Goal: Task Accomplishment & Management: Complete application form

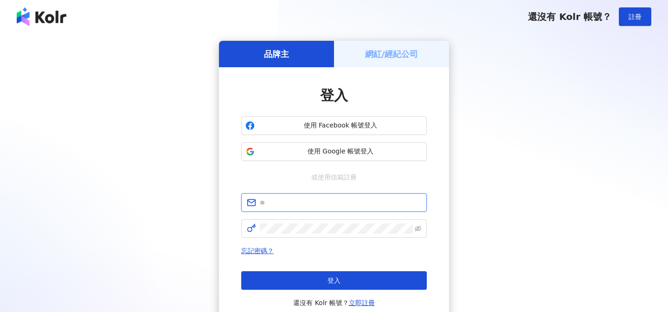
type input "**********"
click at [386, 46] on div "網紅/經紀公司" at bounding box center [391, 54] width 115 height 26
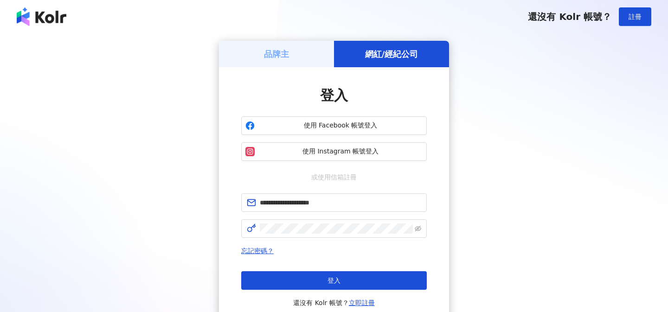
click at [306, 274] on button "登入" at bounding box center [333, 280] width 185 height 19
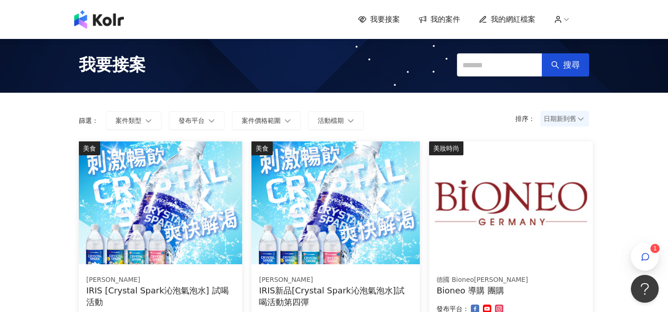
click at [443, 19] on span "我的案件" at bounding box center [445, 19] width 30 height 10
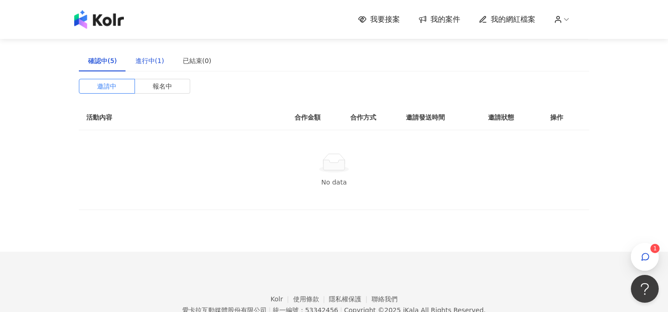
click at [150, 62] on div "進行中(1)" at bounding box center [149, 61] width 29 height 10
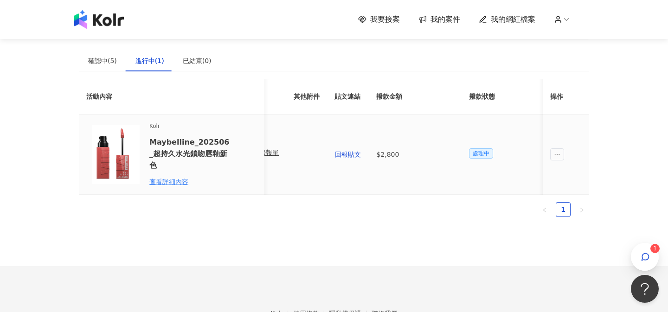
scroll to position [0, 477]
click at [339, 156] on span "回報貼文" at bounding box center [340, 154] width 26 height 7
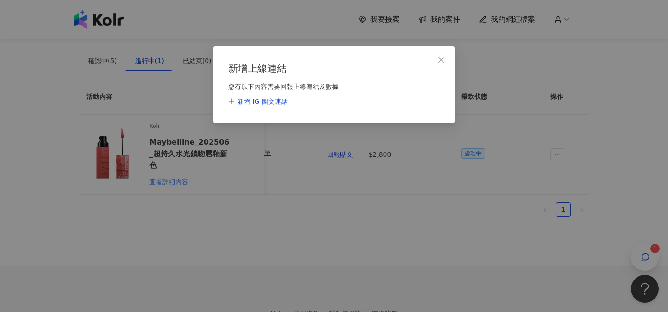
click at [272, 102] on div "新增 IG 圖文連結" at bounding box center [257, 101] width 59 height 9
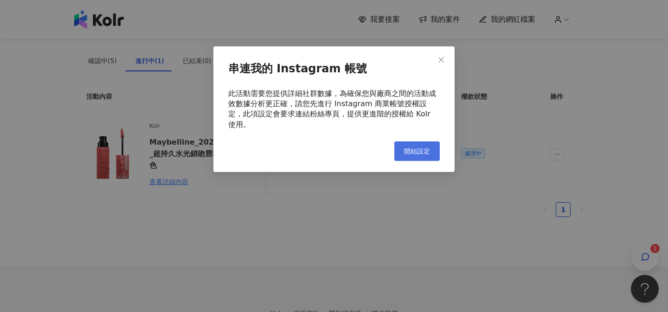
click at [415, 147] on span "開始設定" at bounding box center [417, 150] width 26 height 7
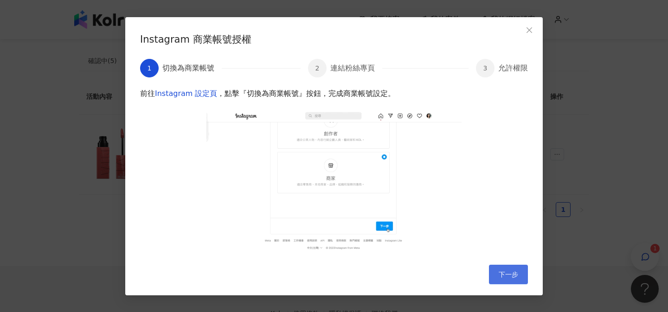
click at [499, 272] on span "下一步" at bounding box center [507, 274] width 19 height 7
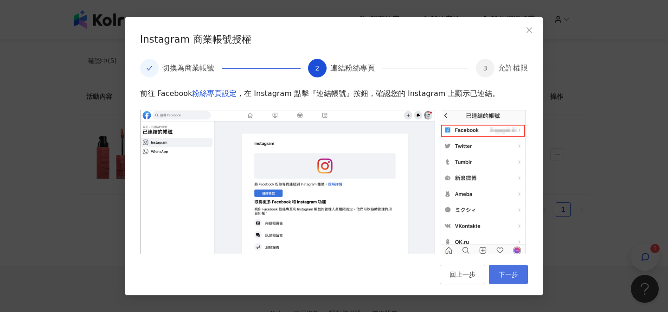
click at [505, 280] on button "下一步" at bounding box center [508, 274] width 39 height 19
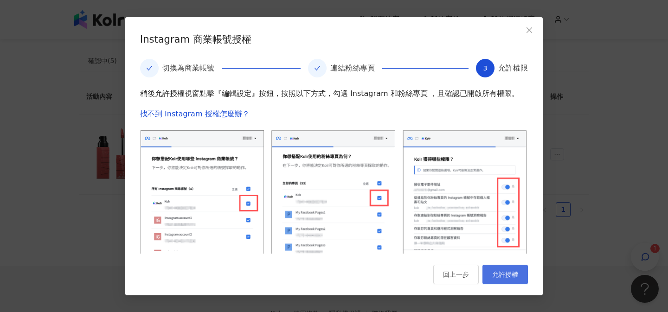
click at [511, 271] on span "允許授權" at bounding box center [505, 274] width 26 height 7
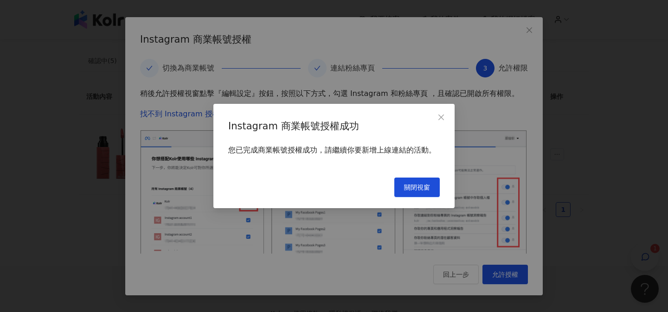
click at [410, 187] on span "關閉視窗" at bounding box center [417, 187] width 26 height 7
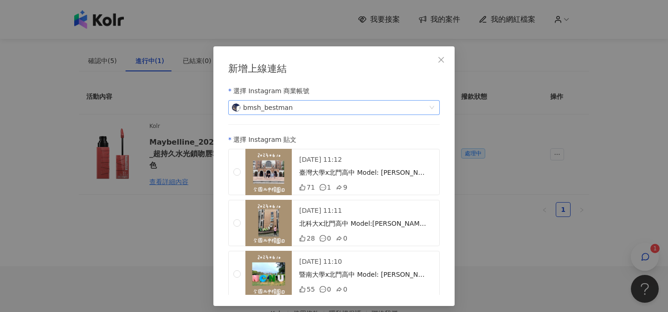
click at [261, 108] on span "bmsh_bestman" at bounding box center [329, 108] width 194 height 14
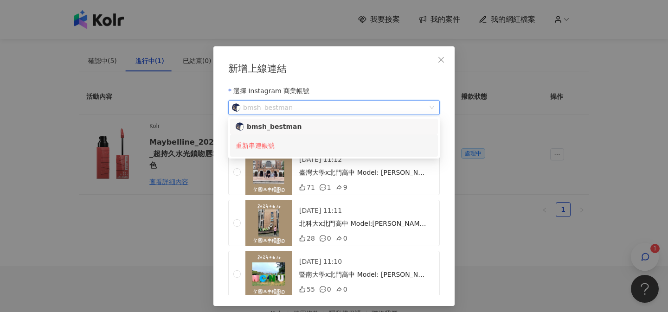
click at [252, 145] on div "重新串連帳號" at bounding box center [334, 145] width 197 height 17
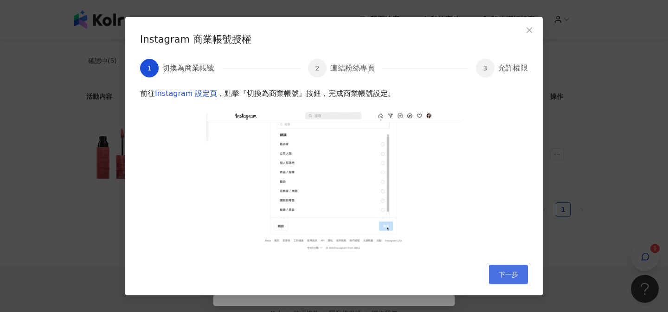
click at [500, 272] on span "下一步" at bounding box center [507, 274] width 19 height 7
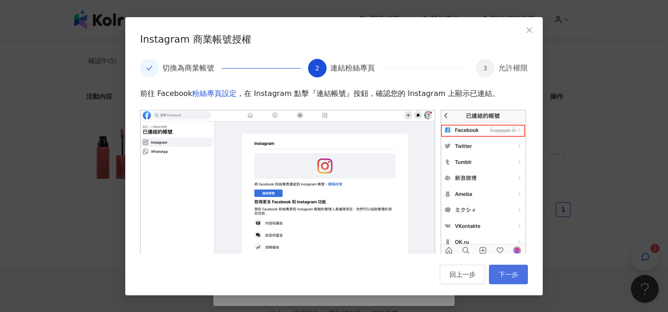
click at [500, 272] on span "下一步" at bounding box center [507, 274] width 19 height 7
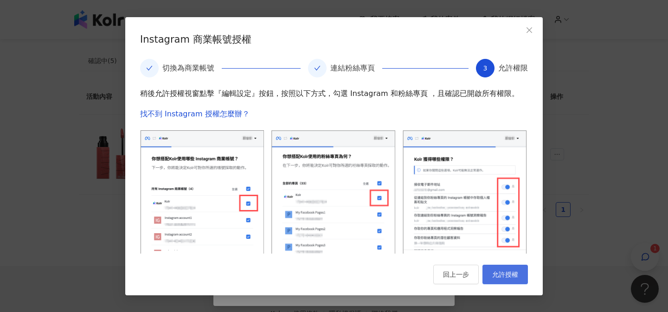
click at [500, 272] on span "允許授權" at bounding box center [505, 274] width 26 height 7
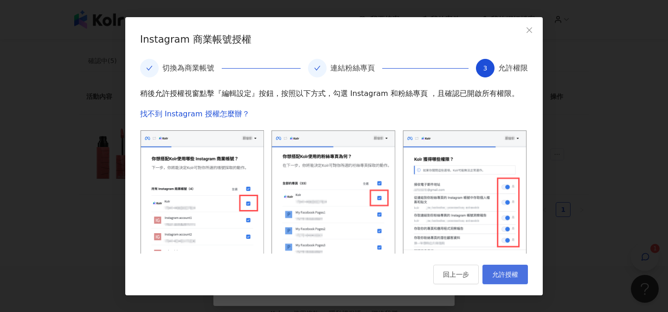
click at [505, 278] on button "允許授權" at bounding box center [504, 274] width 45 height 19
click at [525, 33] on icon "close" at bounding box center [528, 29] width 7 height 7
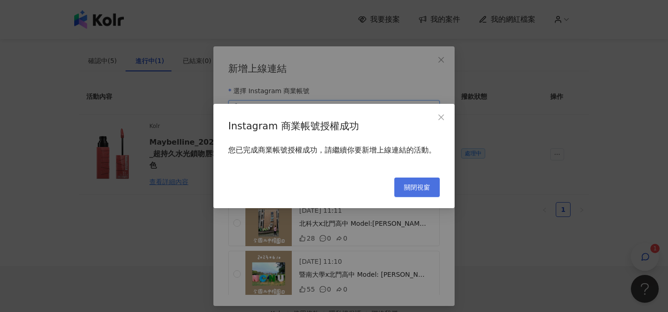
click at [408, 185] on span "關閉視窗" at bounding box center [417, 187] width 26 height 7
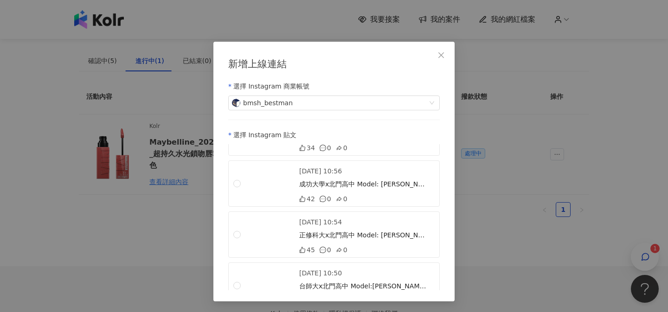
scroll to position [0, 0]
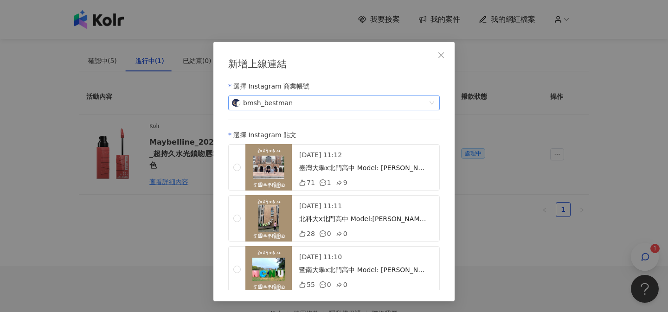
click at [427, 104] on span "bmsh_bestman" at bounding box center [334, 103] width 204 height 14
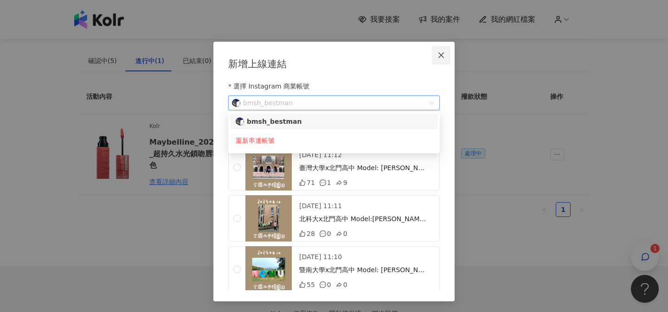
click at [444, 54] on icon "close" at bounding box center [440, 54] width 7 height 7
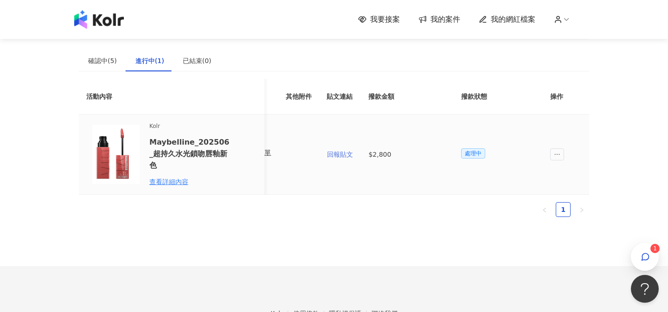
click at [342, 152] on span "回報貼文" at bounding box center [340, 154] width 26 height 7
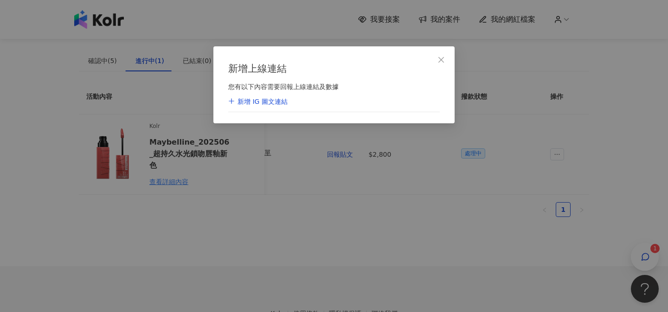
click at [271, 99] on div "新增 IG 圖文連結" at bounding box center [257, 101] width 59 height 9
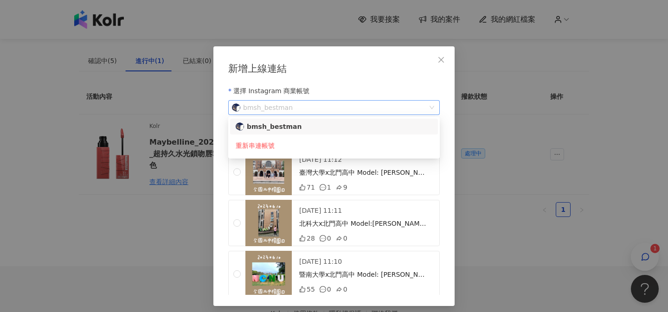
click at [268, 104] on span "bmsh_bestman" at bounding box center [329, 108] width 194 height 14
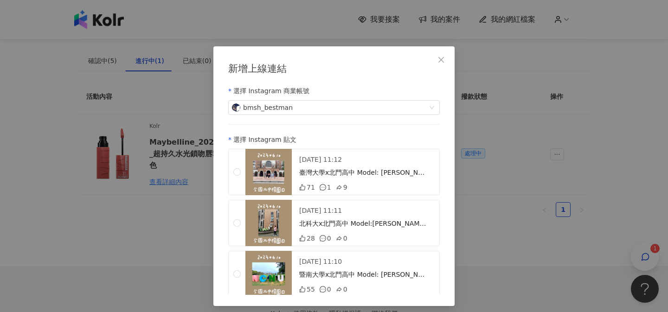
click at [252, 91] on div "選擇 Instagram 商業帳號" at bounding box center [333, 91] width 211 height 19
click at [254, 90] on div "選擇 Instagram 商業帳號" at bounding box center [333, 91] width 211 height 19
click at [266, 104] on span "bmsh_bestman" at bounding box center [329, 108] width 194 height 14
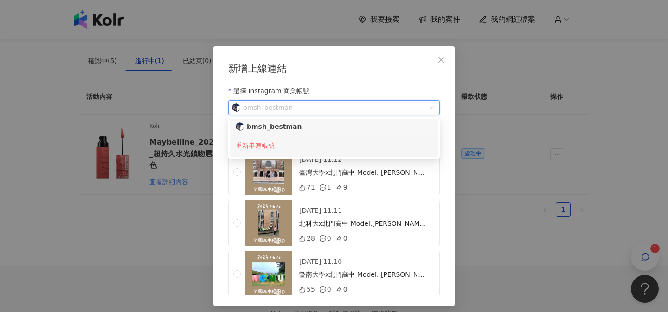
click at [263, 141] on div "重新串連帳號" at bounding box center [334, 145] width 197 height 17
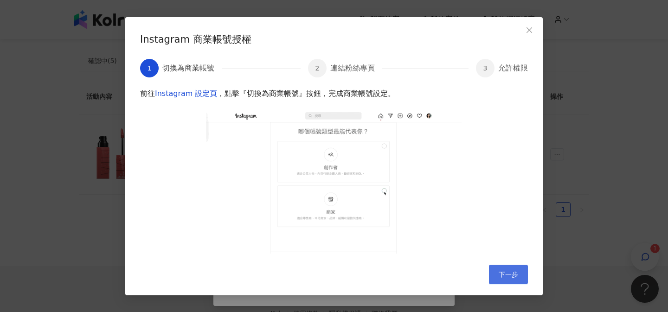
click at [513, 274] on span "下一步" at bounding box center [507, 274] width 19 height 7
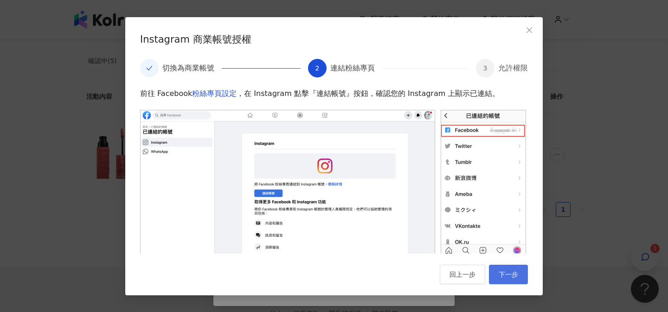
click at [500, 269] on button "下一步" at bounding box center [508, 274] width 39 height 19
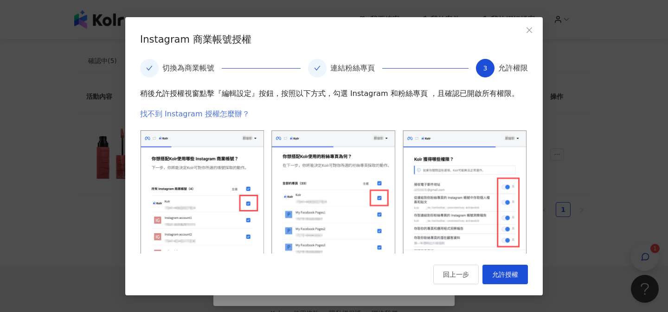
click at [206, 111] on link "找不到 Instagram 授權怎麼辦？" at bounding box center [194, 113] width 109 height 9
click at [445, 271] on span "回上一步" at bounding box center [456, 274] width 26 height 7
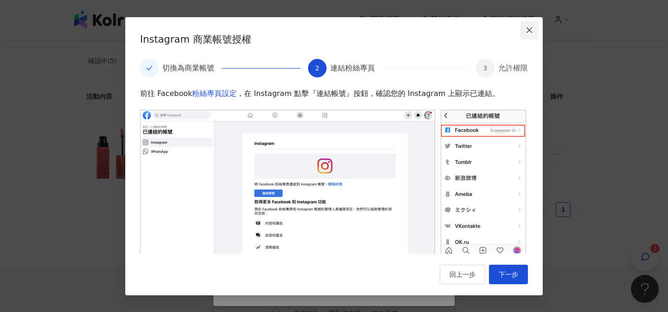
click at [529, 34] on button "Close" at bounding box center [529, 30] width 19 height 19
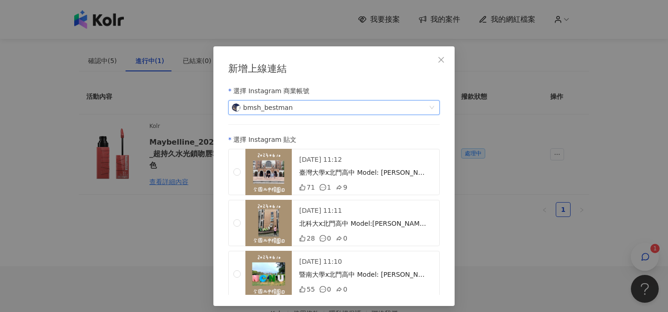
click at [443, 59] on icon "close" at bounding box center [440, 59] width 7 height 7
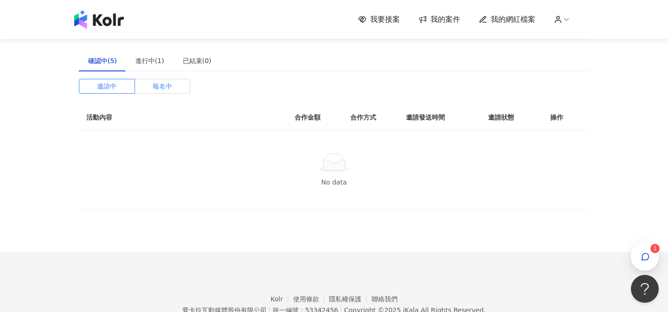
click at [165, 85] on span "報名中" at bounding box center [162, 86] width 19 height 14
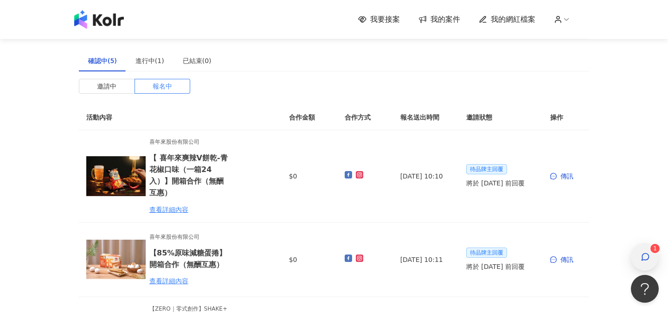
click at [642, 253] on icon "button" at bounding box center [644, 256] width 9 height 9
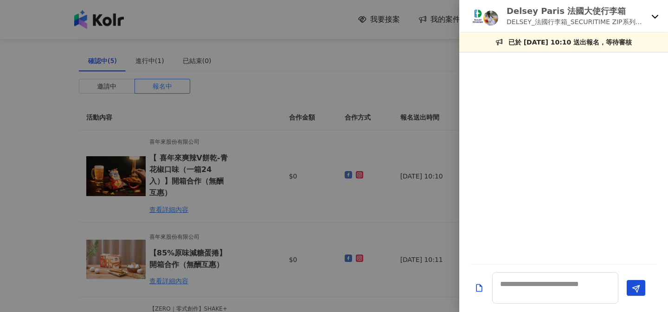
click at [655, 13] on icon at bounding box center [654, 16] width 7 height 7
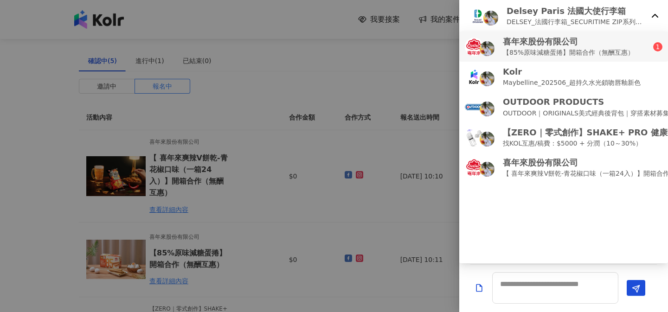
click at [623, 42] on p "喜年來股份有限公司" at bounding box center [568, 42] width 131 height 12
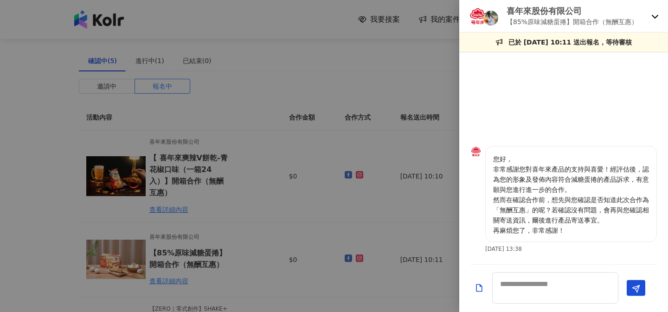
click at [417, 68] on div at bounding box center [334, 156] width 668 height 312
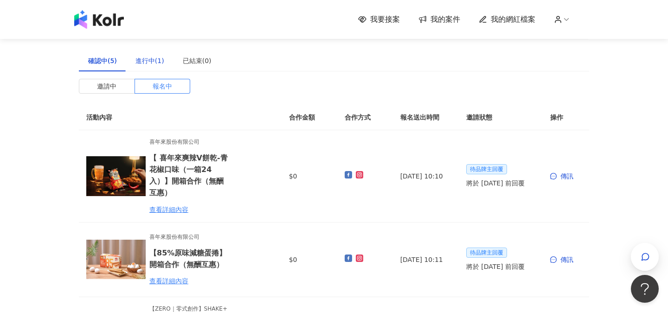
click at [153, 62] on div "進行中(1)" at bounding box center [149, 61] width 29 height 10
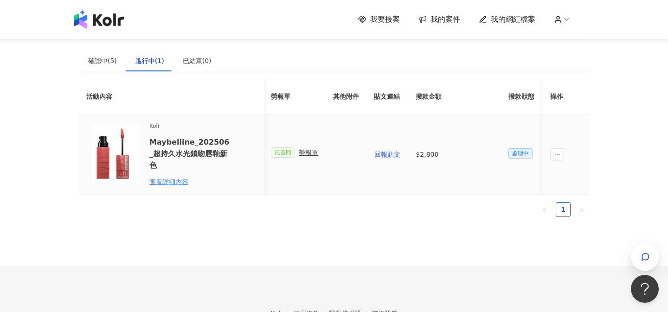
scroll to position [0, 436]
click at [373, 157] on span "回報貼文" at bounding box center [381, 154] width 26 height 7
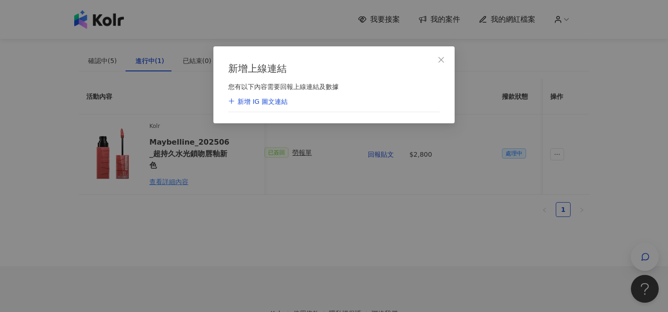
click at [272, 98] on div "新增 IG 圖文連結" at bounding box center [257, 101] width 59 height 9
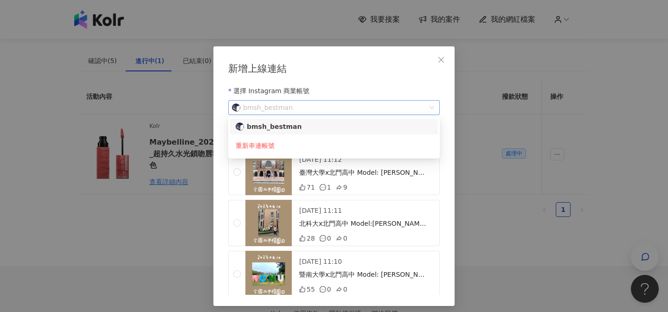
click at [322, 104] on span "bmsh_bestman" at bounding box center [329, 108] width 194 height 14
click at [287, 145] on div "重新串連帳號" at bounding box center [334, 145] width 197 height 17
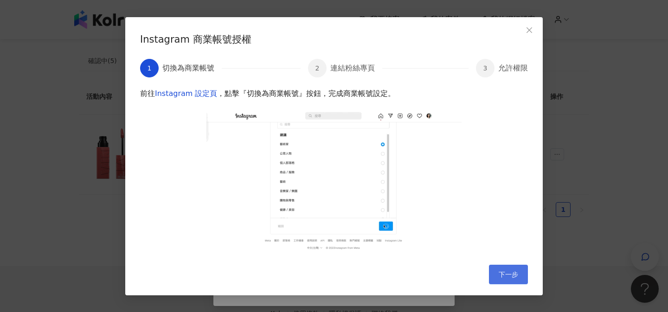
click at [505, 272] on span "下一步" at bounding box center [507, 274] width 19 height 7
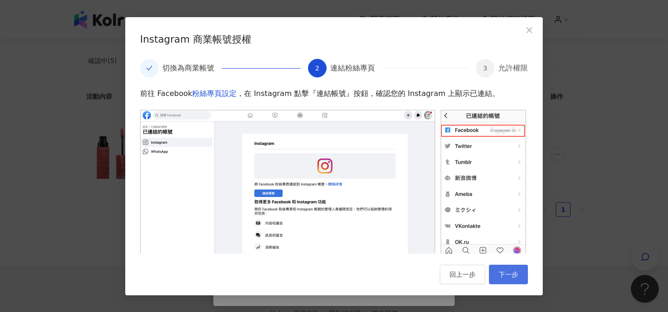
click at [501, 276] on span "下一步" at bounding box center [507, 274] width 19 height 7
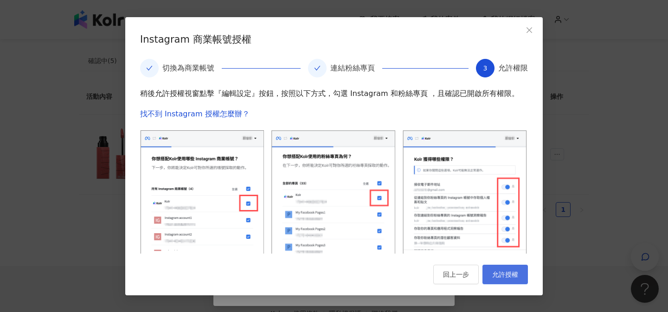
click at [503, 278] on span "允許授權" at bounding box center [505, 274] width 26 height 7
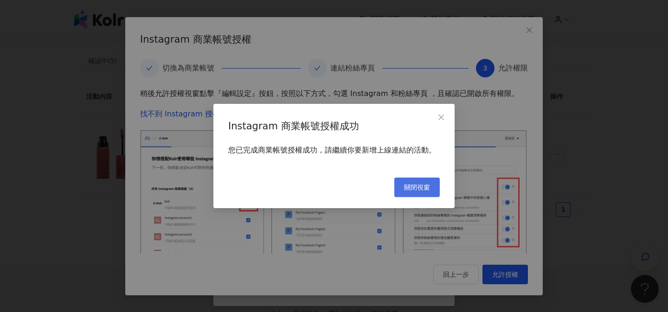
click at [411, 186] on span "關閉視窗" at bounding box center [417, 187] width 26 height 7
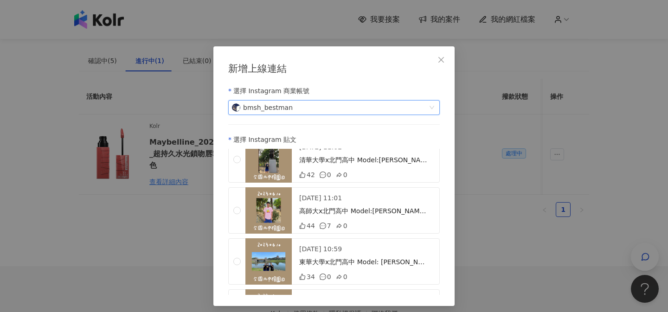
scroll to position [426, 0]
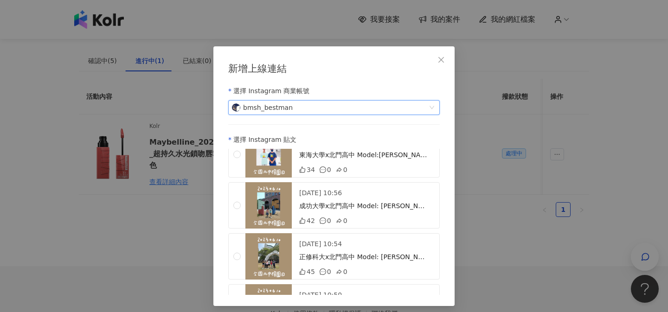
click at [440, 62] on icon "close" at bounding box center [440, 59] width 7 height 7
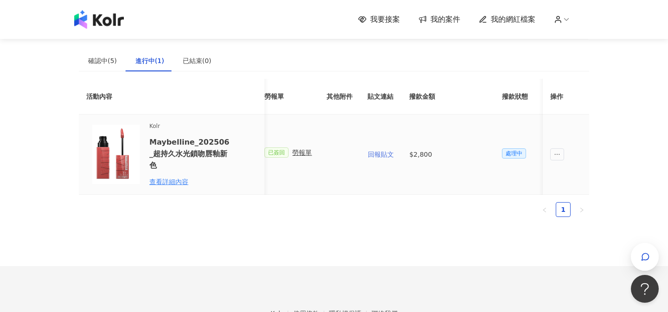
click at [383, 154] on span "回報貼文" at bounding box center [381, 154] width 26 height 7
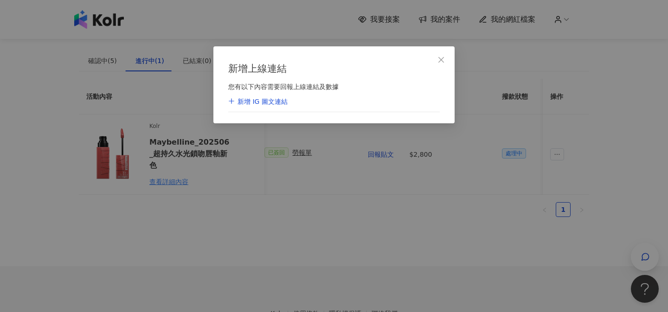
click at [287, 100] on div "新增 IG 圖文連結" at bounding box center [333, 102] width 211 height 21
click at [258, 100] on div "新增 IG 圖文連結" at bounding box center [257, 101] width 59 height 9
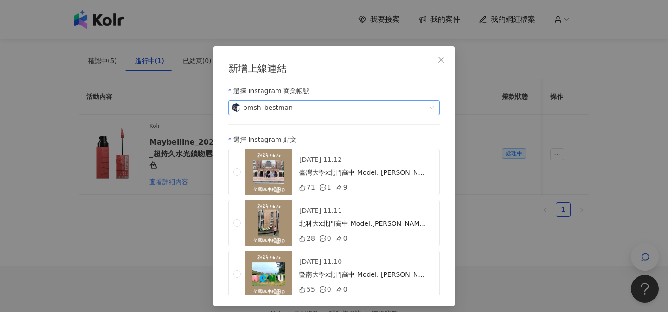
click at [287, 111] on span "bmsh_bestman" at bounding box center [329, 108] width 194 height 14
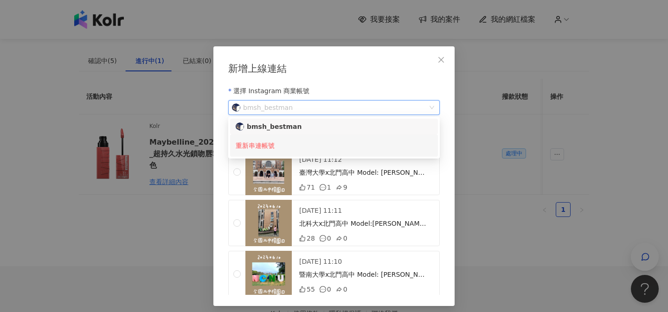
click at [268, 149] on div "重新串連帳號" at bounding box center [334, 145] width 197 height 17
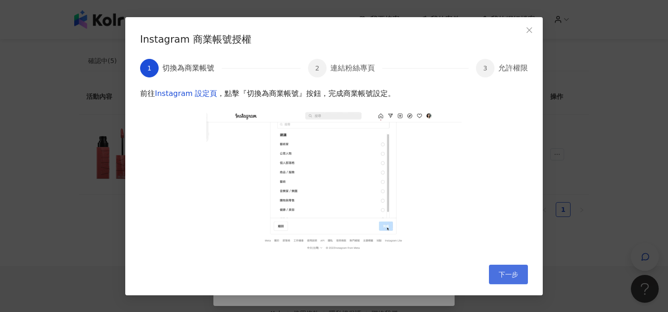
click at [507, 274] on span "下一步" at bounding box center [507, 274] width 19 height 7
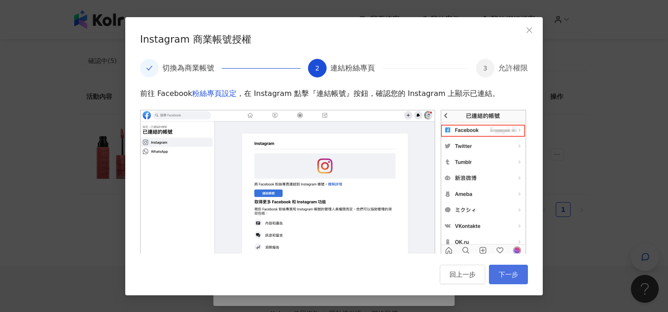
click at [507, 275] on span "下一步" at bounding box center [507, 274] width 19 height 7
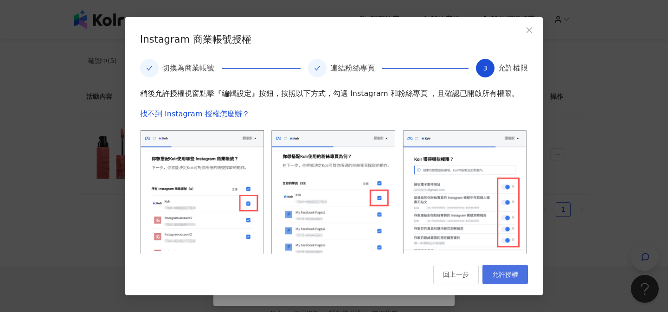
click at [504, 278] on button "允許授權" at bounding box center [504, 274] width 45 height 19
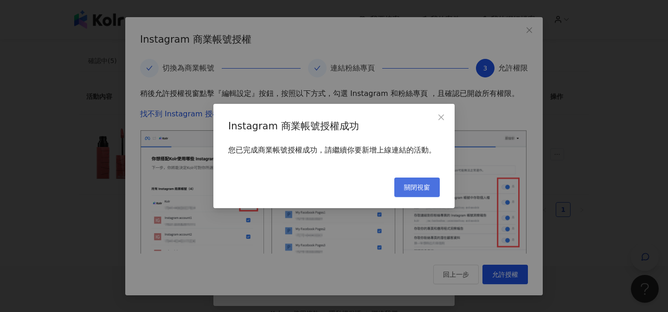
click at [415, 186] on span "關閉視窗" at bounding box center [417, 187] width 26 height 7
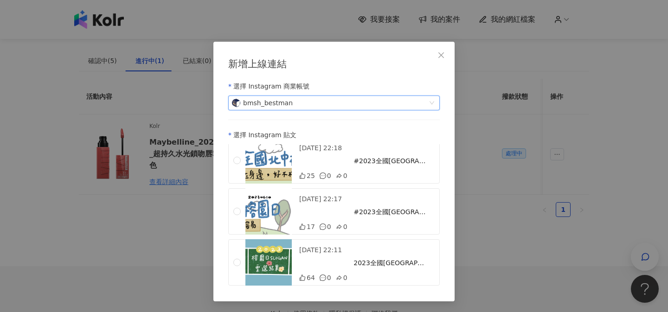
scroll to position [1140, 0]
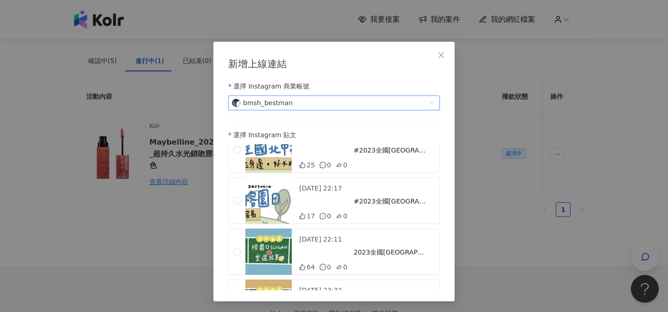
click at [297, 102] on span "bmsh_bestman" at bounding box center [329, 103] width 194 height 14
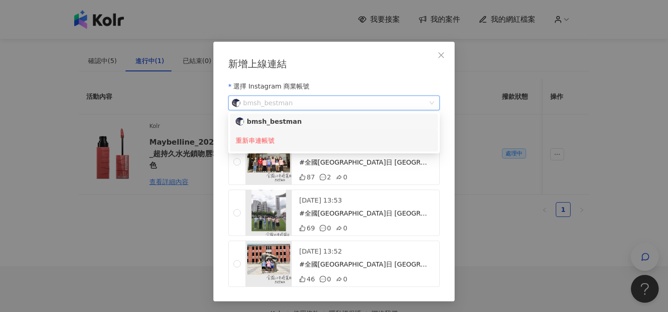
scroll to position [2107, 0]
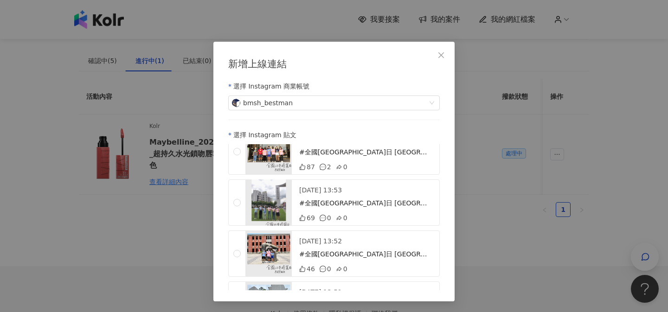
click at [374, 78] on div "選擇 Instagram 商業帳號" at bounding box center [333, 86] width 211 height 19
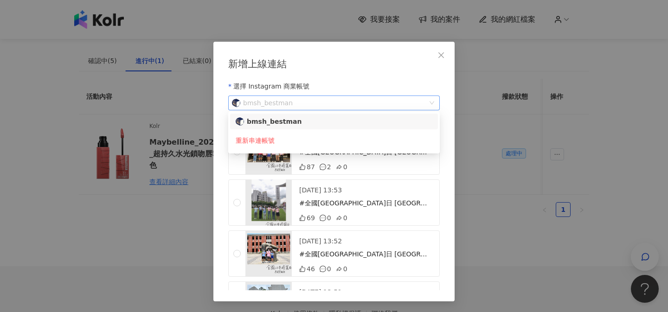
click at [370, 100] on span "bmsh_bestman" at bounding box center [329, 103] width 194 height 14
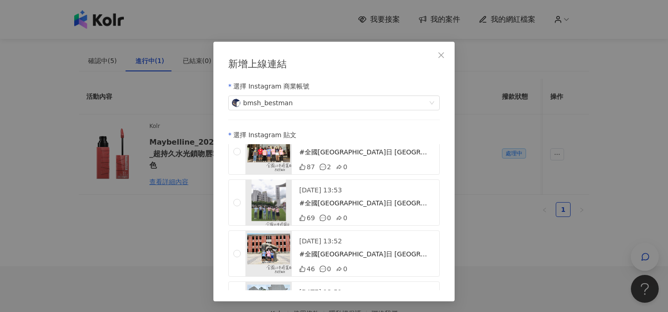
click at [397, 82] on div "選擇 Instagram 商業帳號" at bounding box center [333, 86] width 211 height 19
click at [443, 53] on icon "close" at bounding box center [440, 54] width 7 height 7
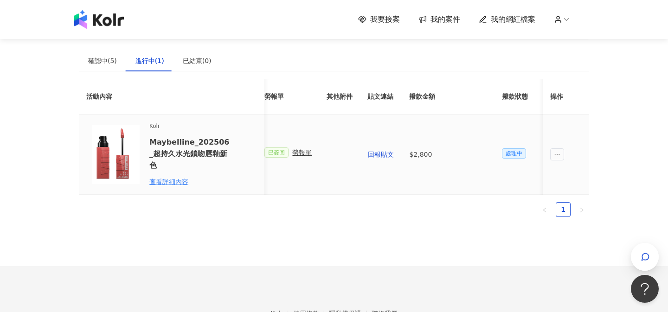
scroll to position [0, 477]
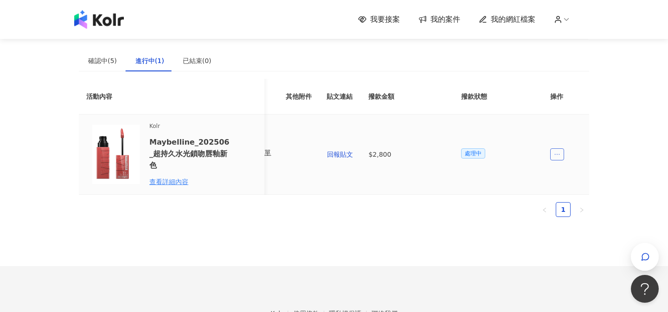
click at [554, 155] on icon "ellipsis" at bounding box center [557, 154] width 6 height 6
click at [571, 177] on span "回報貼文" at bounding box center [573, 173] width 32 height 10
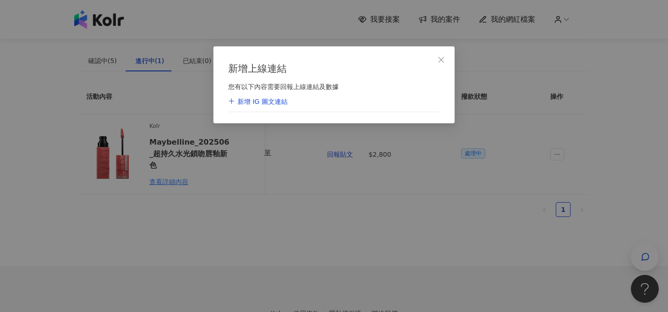
click at [345, 92] on div "新增 IG 圖文連結" at bounding box center [333, 102] width 211 height 21
click at [271, 101] on div "新增 IG 圖文連結" at bounding box center [257, 101] width 59 height 9
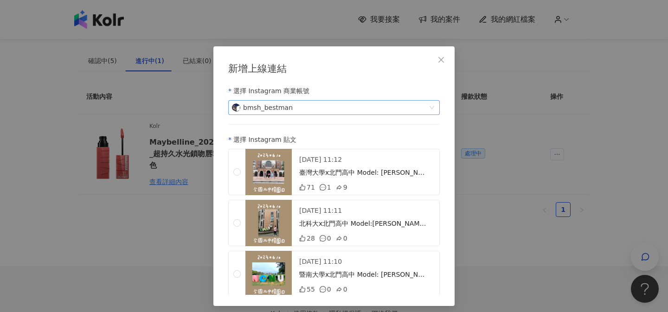
click at [300, 100] on div "bmsh_bestman" at bounding box center [333, 107] width 211 height 15
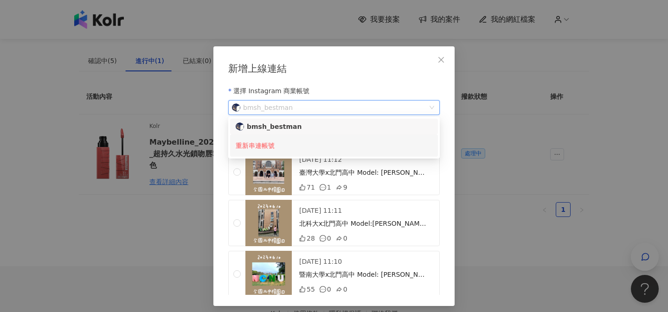
click at [268, 145] on div "重新串連帳號" at bounding box center [334, 145] width 197 height 17
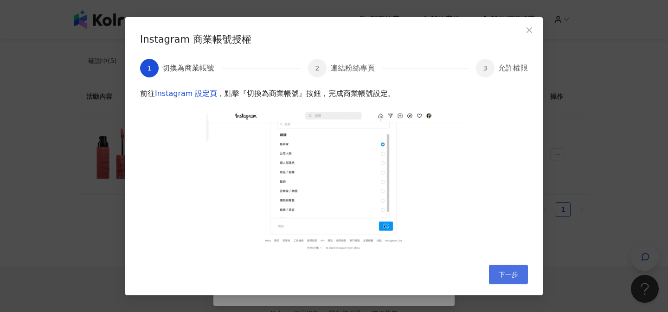
click at [508, 274] on span "下一步" at bounding box center [507, 274] width 19 height 7
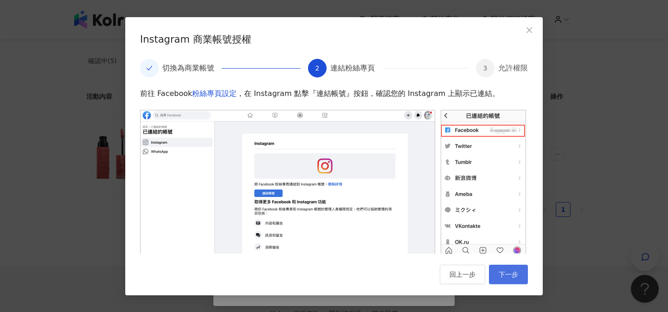
click at [513, 276] on span "下一步" at bounding box center [507, 274] width 19 height 7
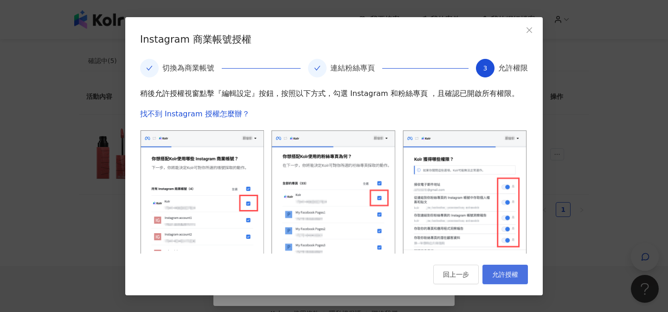
click at [495, 271] on span "允許授權" at bounding box center [505, 274] width 26 height 7
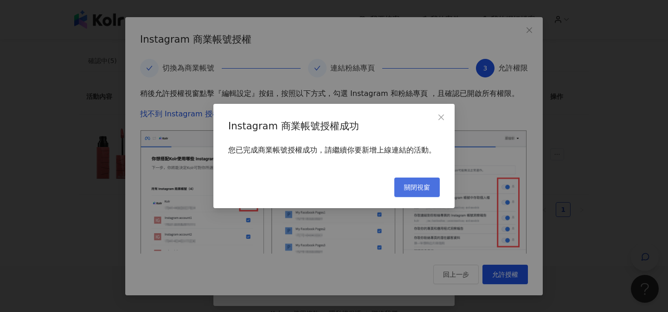
click at [408, 189] on span "關閉視窗" at bounding box center [417, 187] width 26 height 7
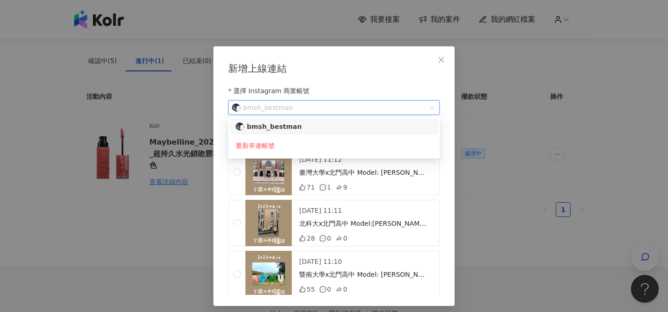
click at [425, 108] on span "bmsh_bestman" at bounding box center [329, 108] width 194 height 14
click at [442, 58] on icon "close" at bounding box center [440, 59] width 7 height 7
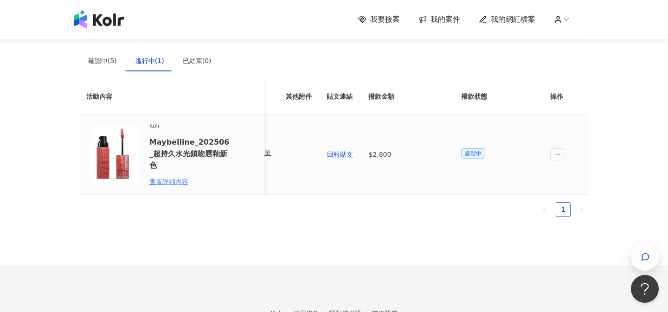
click at [467, 153] on span "處理中" at bounding box center [473, 153] width 24 height 10
click at [341, 155] on span "回報貼文" at bounding box center [340, 154] width 26 height 7
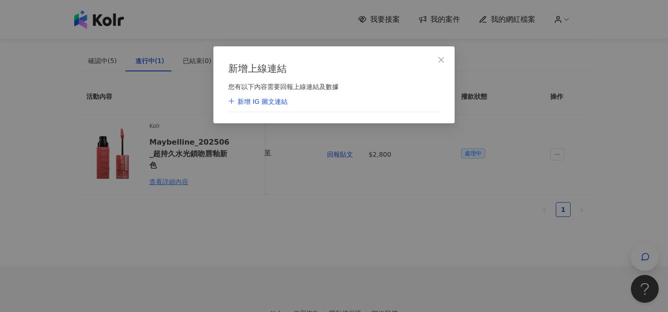
click at [276, 101] on div "新增 IG 圖文連結" at bounding box center [257, 101] width 59 height 9
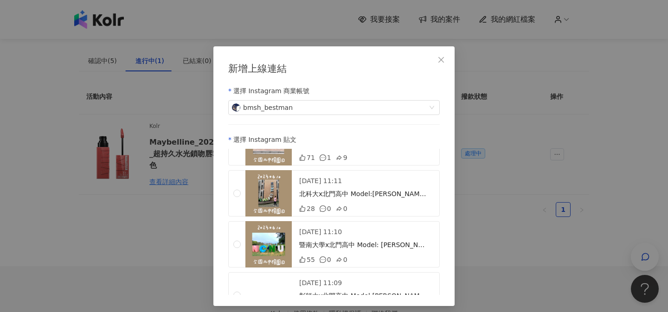
scroll to position [0, 0]
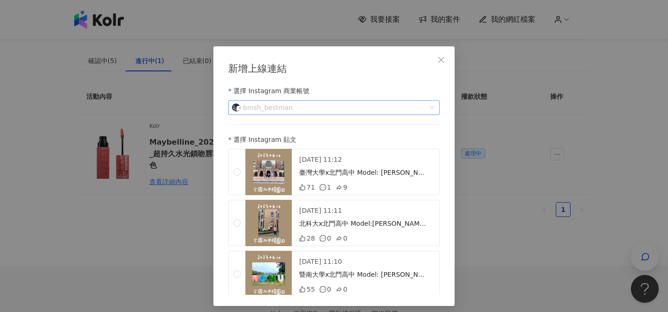
click at [392, 105] on span "bmsh_bestman" at bounding box center [329, 108] width 194 height 14
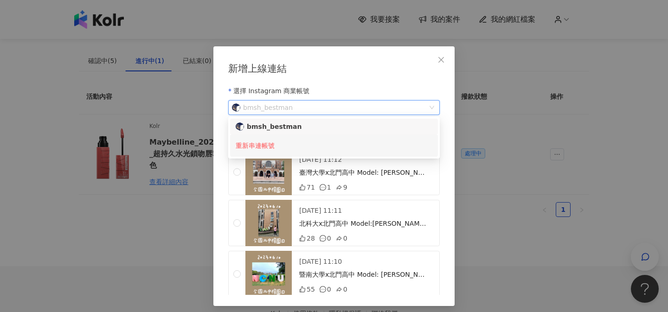
click at [263, 140] on div "重新串連帳號" at bounding box center [334, 145] width 197 height 17
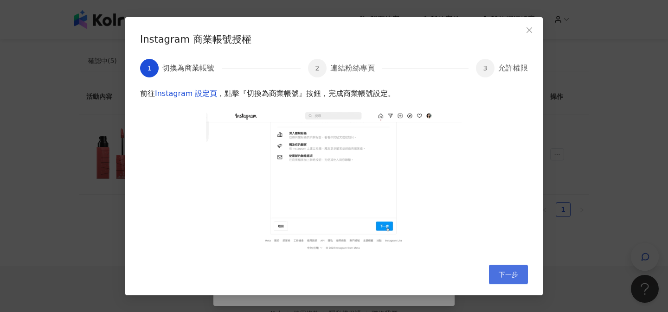
click at [500, 272] on span "下一步" at bounding box center [507, 274] width 19 height 7
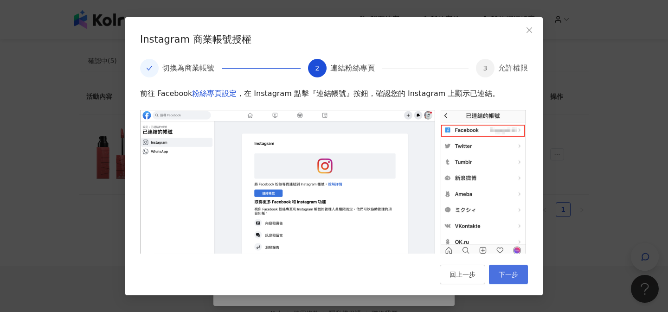
click at [498, 271] on span "下一步" at bounding box center [507, 274] width 19 height 7
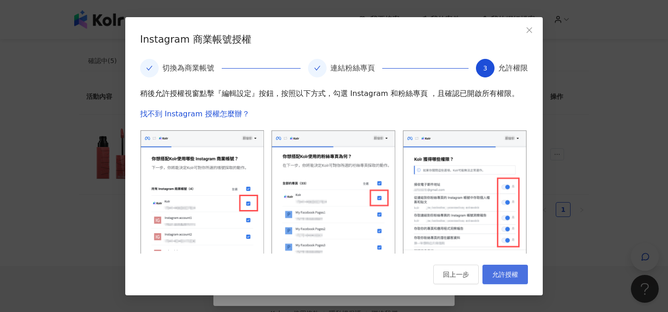
click at [497, 275] on span "允許授權" at bounding box center [505, 274] width 26 height 7
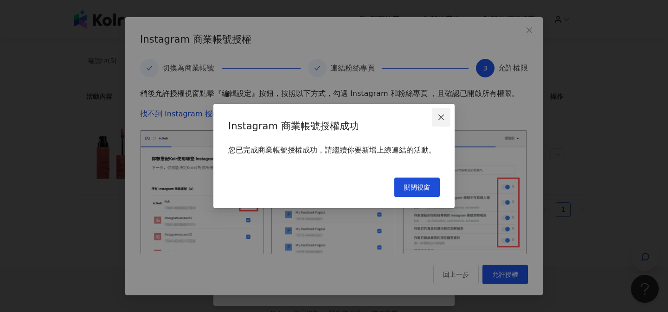
click at [442, 121] on icon "close" at bounding box center [440, 117] width 7 height 7
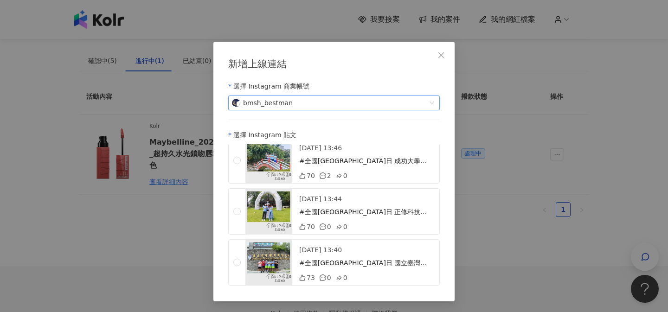
scroll to position [4966, 0]
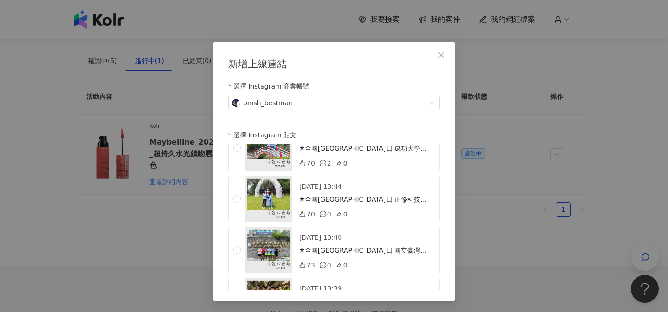
click at [236, 242] on div "[DATE] 13:40 #全國[GEOGRAPHIC_DATA]日 國立臺灣體育運動大學x北門高中 Model:[PERSON_NAME]、[PERSON_…" at bounding box center [333, 250] width 211 height 46
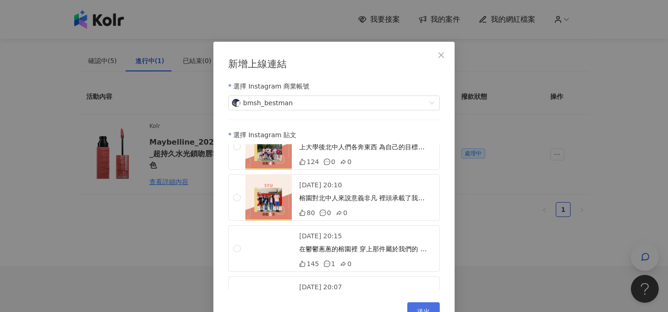
scroll to position [5664, 0]
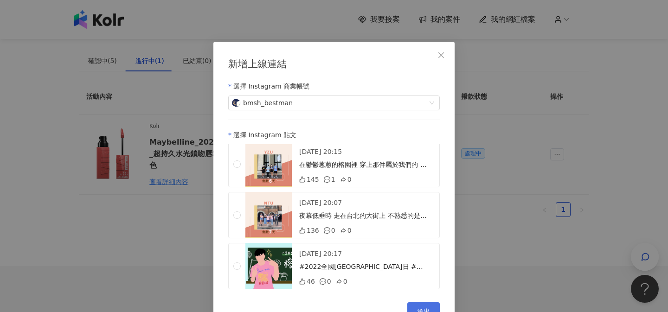
click at [426, 309] on span "送出" at bounding box center [423, 311] width 13 height 7
click at [417, 305] on div "新增上線連結 選擇 Instagram 商業帳號 bmsh_bestman 選擇 Instagram 貼文 [DATE] 11:12 臺灣大學x北門高中 Mo…" at bounding box center [334, 156] width 668 height 312
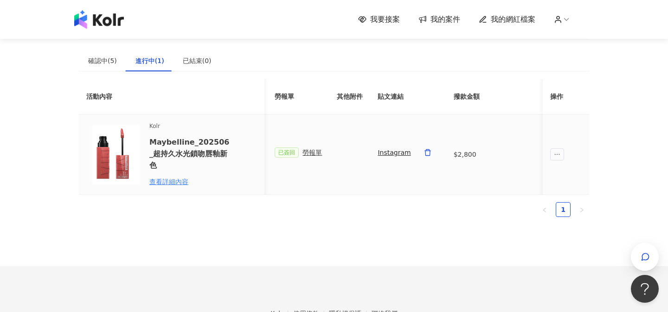
scroll to position [0, 431]
click at [390, 152] on link "Instagram" at bounding box center [388, 152] width 33 height 10
click at [419, 152] on icon "delete" at bounding box center [422, 152] width 7 height 7
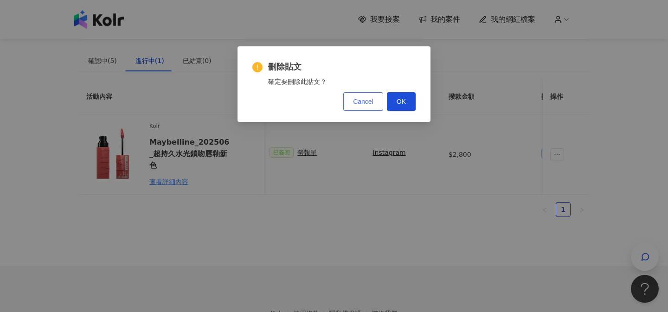
click at [376, 100] on button "Cancel" at bounding box center [363, 101] width 40 height 19
